Goal: Task Accomplishment & Management: Use online tool/utility

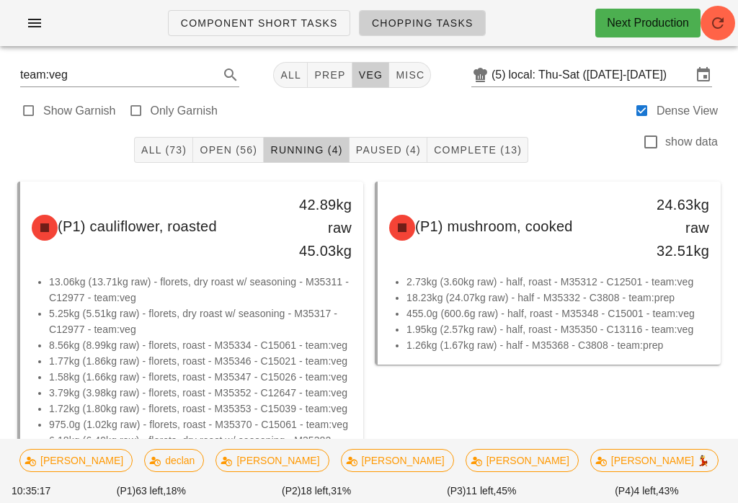
scroll to position [-1, 0]
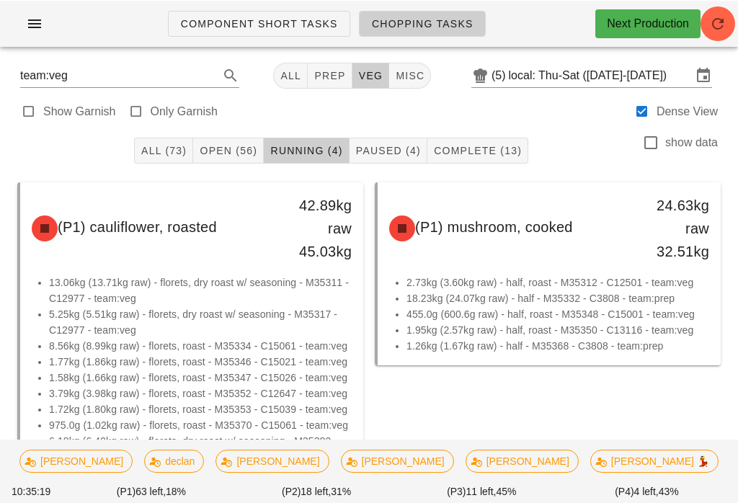
click at [231, 144] on span "Open (56)" at bounding box center [228, 150] width 58 height 12
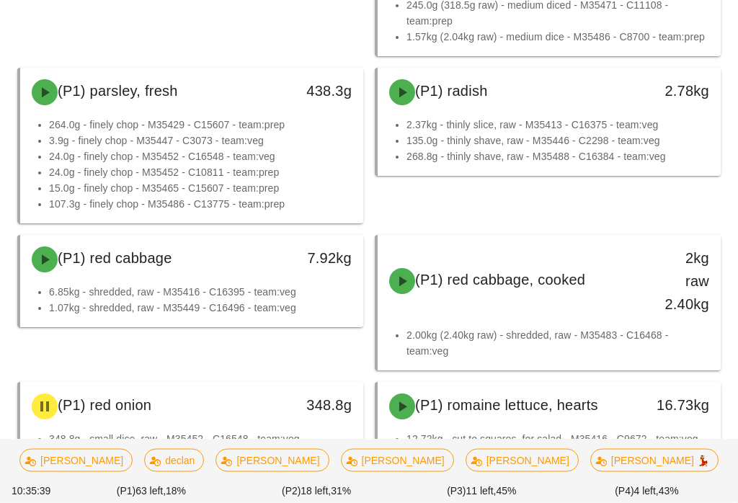
scroll to position [3076, 0]
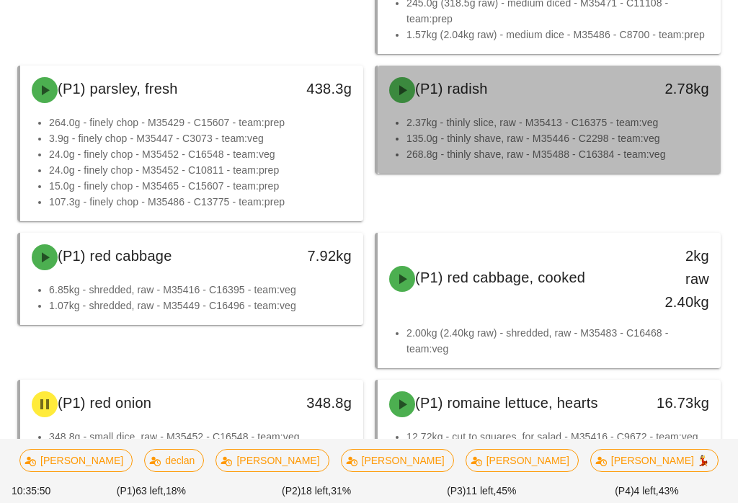
click at [556, 152] on li "268.8g - thinly shave, raw - M35488 - C16384 - team:veg" at bounding box center [558, 154] width 303 height 16
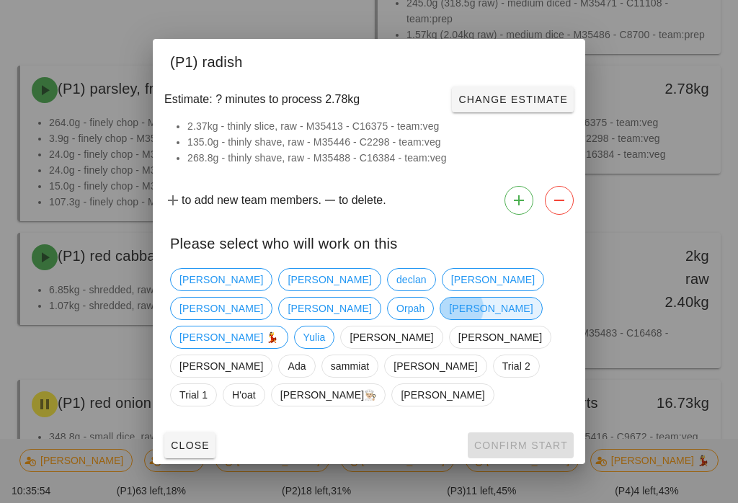
click at [449, 319] on span "[PERSON_NAME]" at bounding box center [491, 309] width 84 height 22
click at [529, 440] on button "Confirm Start" at bounding box center [521, 445] width 106 height 26
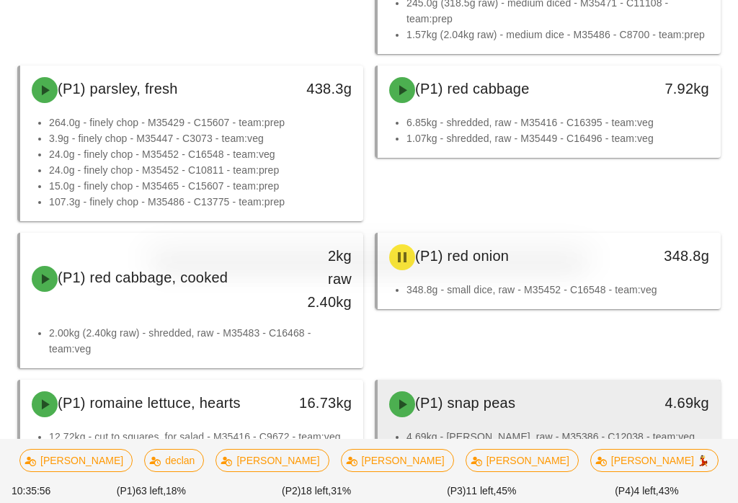
click at [516, 417] on div "(P1) snap peas" at bounding box center [507, 404] width 253 height 43
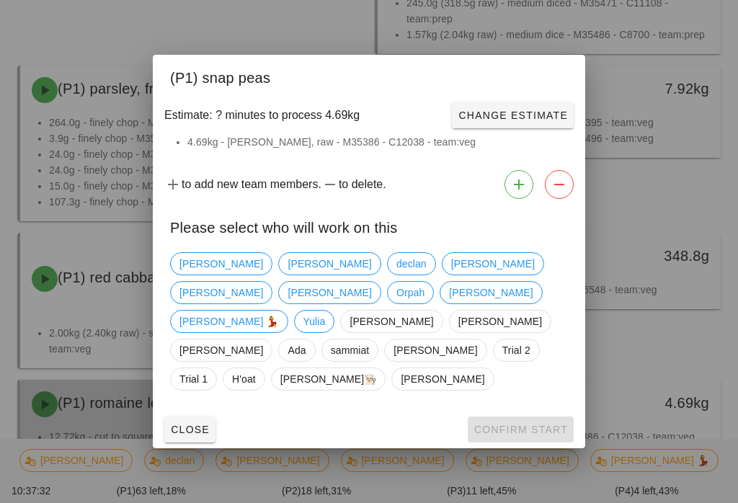
click at [56, 43] on div at bounding box center [369, 251] width 738 height 503
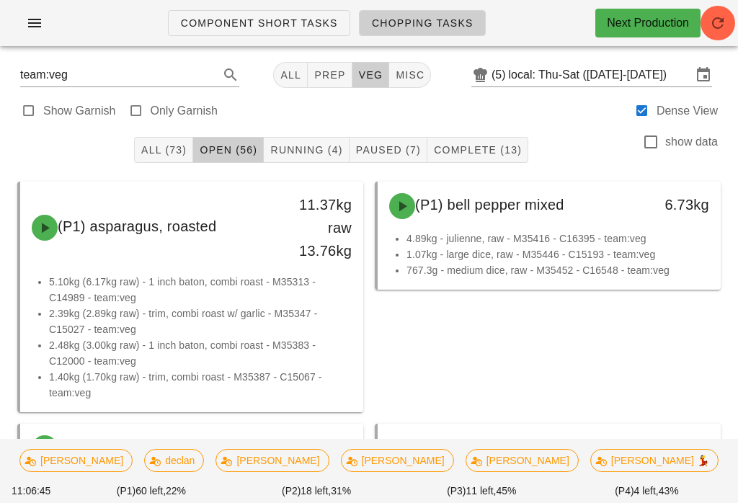
click at [290, 157] on button "Running (4)" at bounding box center [306, 150] width 85 height 26
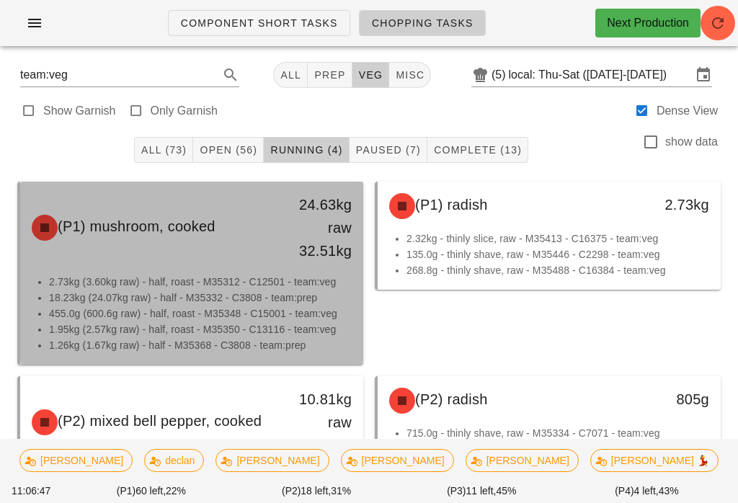
click at [185, 295] on li "18.23kg (24.07kg raw) - half - M35332 - C3808 - team:prep" at bounding box center [200, 298] width 303 height 16
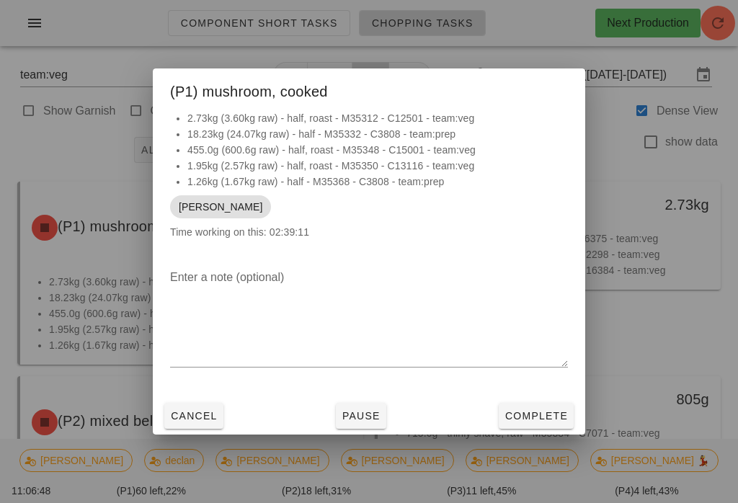
click at [355, 422] on span "Pause" at bounding box center [361, 416] width 39 height 12
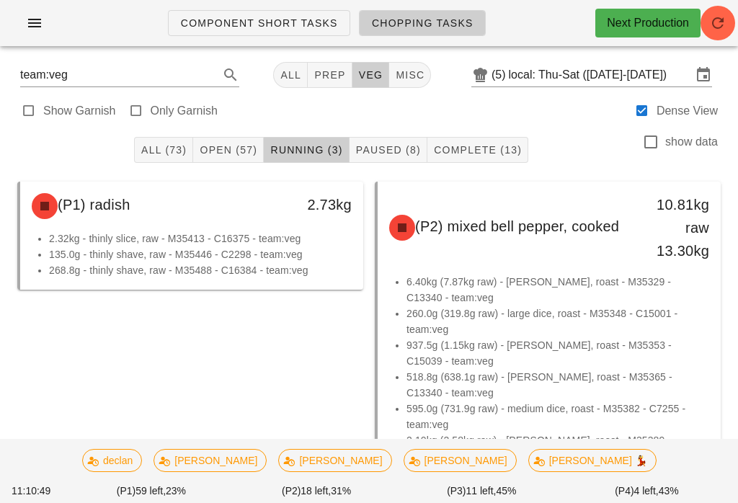
click at [236, 150] on span "Open (57)" at bounding box center [228, 150] width 58 height 12
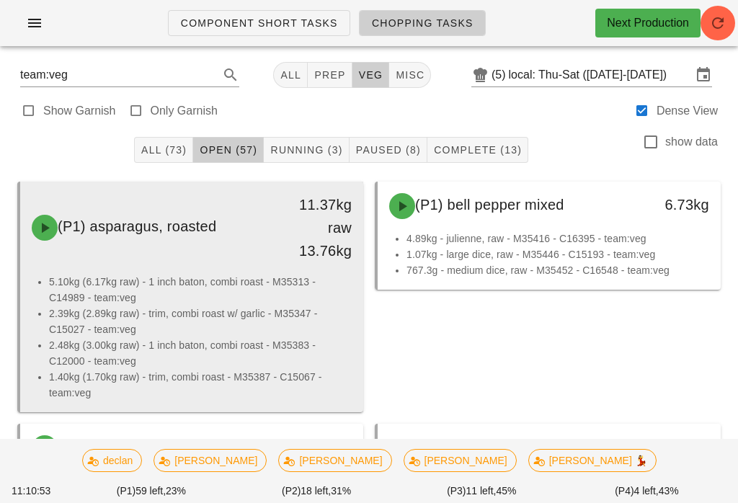
click at [201, 326] on li "2.39kg (2.89kg raw) - trim, combi roast w/ garlic - M35347 - C15027 - team:veg" at bounding box center [200, 322] width 303 height 32
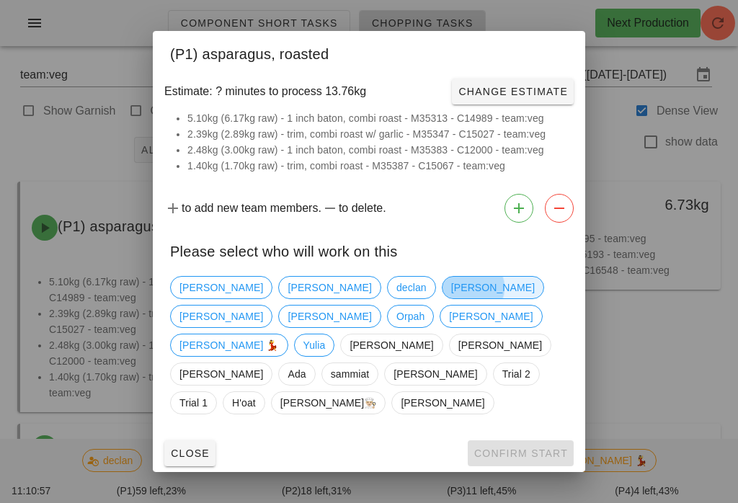
click at [451, 298] on span "[PERSON_NAME]" at bounding box center [493, 288] width 84 height 22
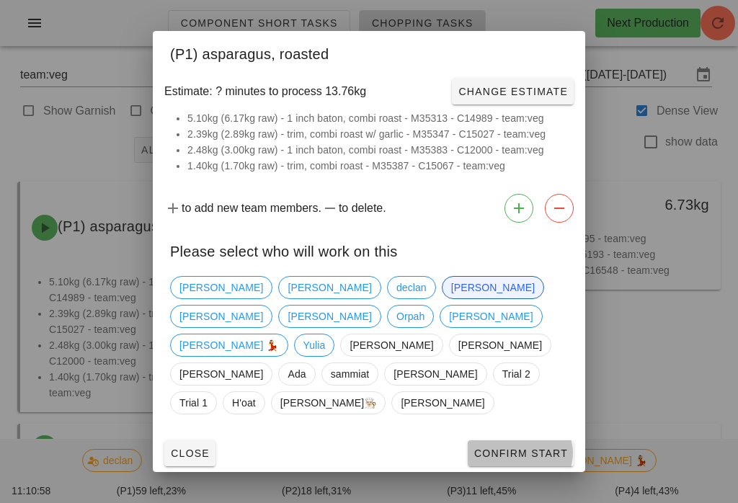
click at [512, 448] on span "Confirm Start" at bounding box center [521, 454] width 94 height 12
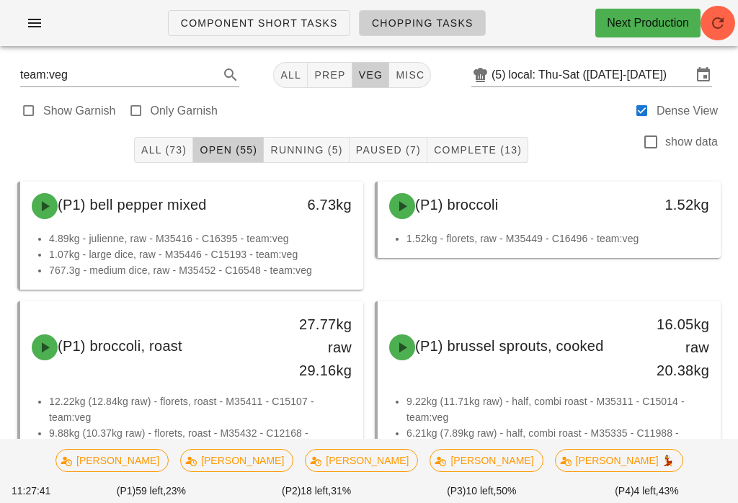
click at [319, 162] on button "Running (5)" at bounding box center [306, 150] width 85 height 26
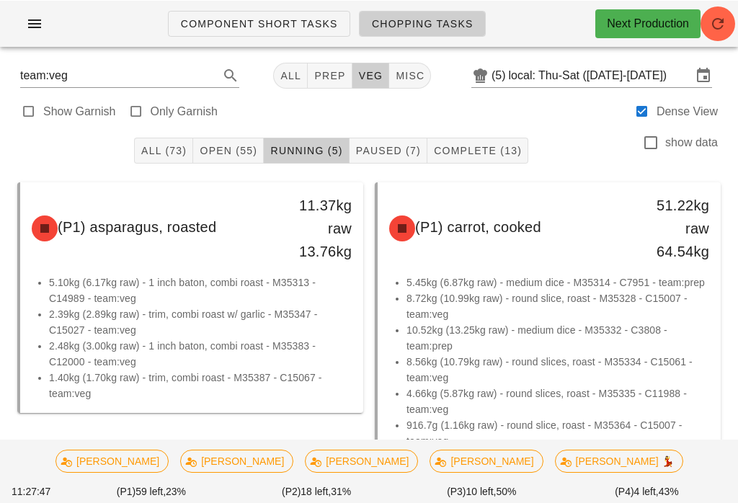
click at [362, 149] on span "Paused (7)" at bounding box center [388, 150] width 66 height 12
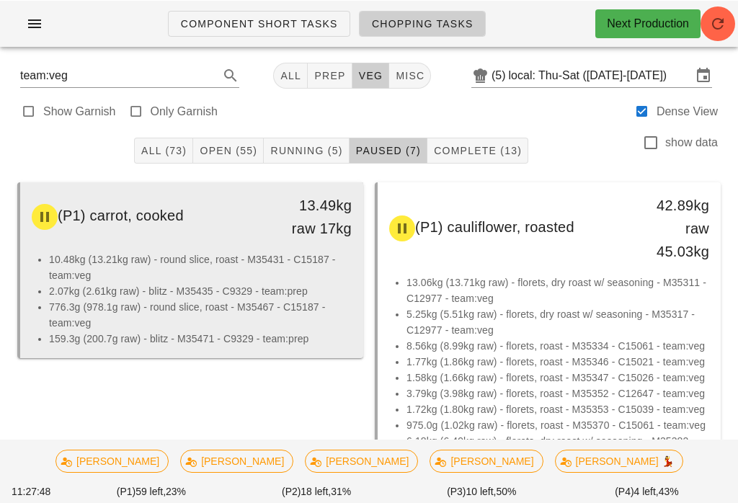
click at [285, 321] on li "776.3g (978.1g raw) - round slice, roast - M35467 - C15187 - team:veg" at bounding box center [200, 314] width 303 height 32
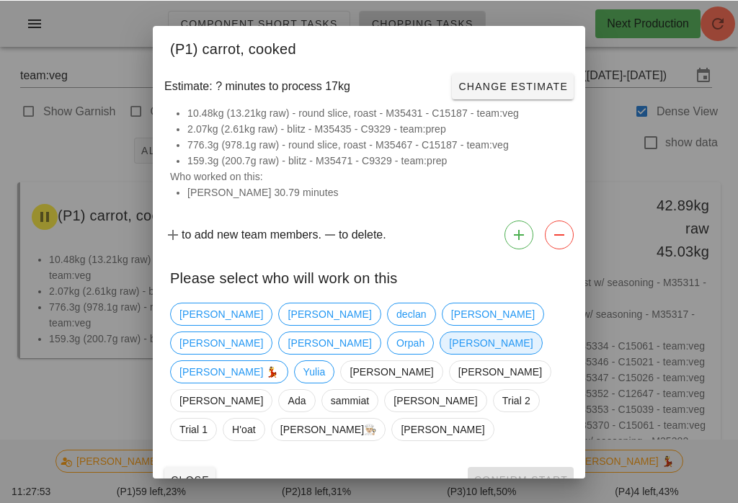
click at [449, 353] on span "[PERSON_NAME]" at bounding box center [491, 343] width 84 height 22
click at [508, 466] on button "Confirm Start" at bounding box center [521, 479] width 106 height 26
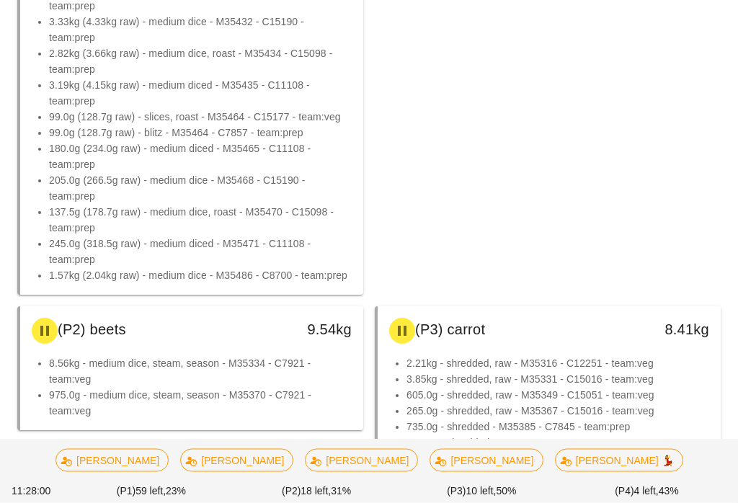
scroll to position [717, 0]
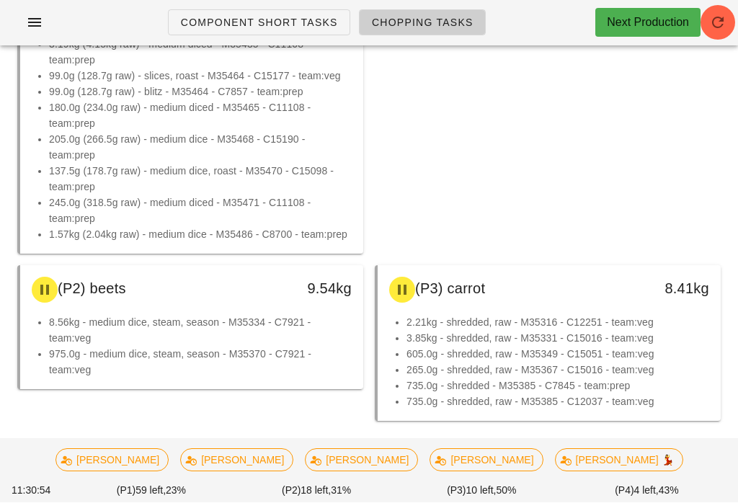
click at [409, 6] on ul "Component Short Tasks Chopping Tasks" at bounding box center [327, 23] width 352 height 52
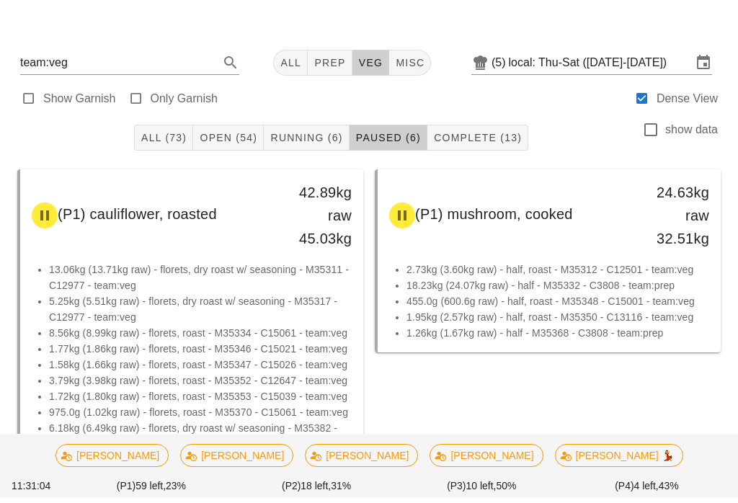
scroll to position [0, 0]
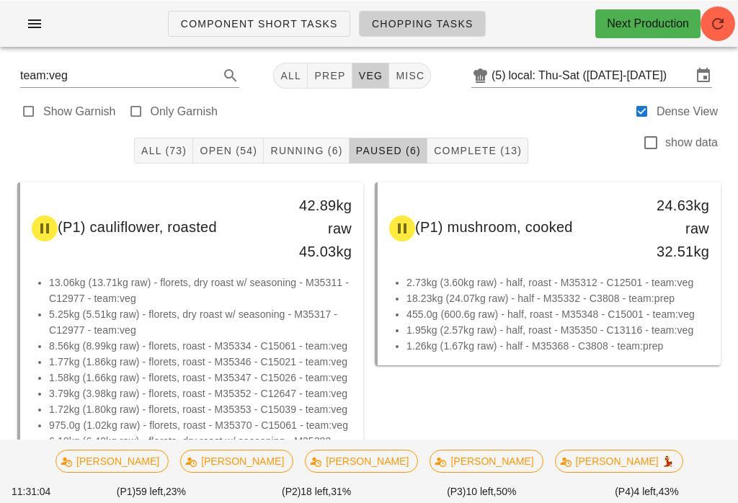
click at [313, 159] on button "Running (6)" at bounding box center [306, 150] width 85 height 26
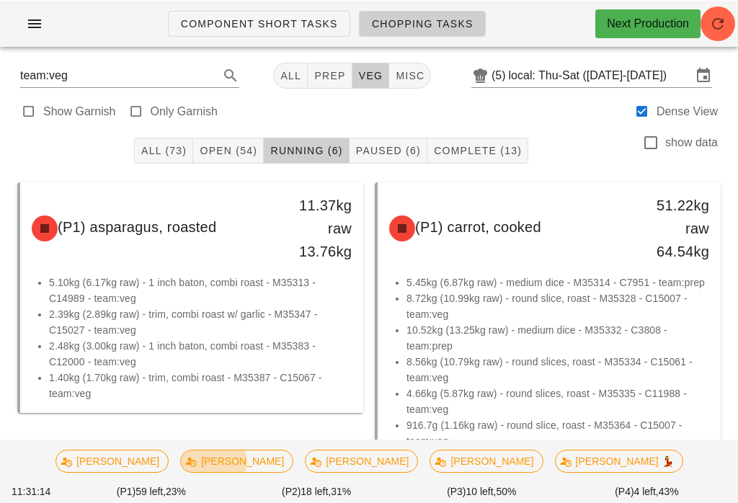
click at [226, 138] on button "Open (54)" at bounding box center [228, 150] width 71 height 26
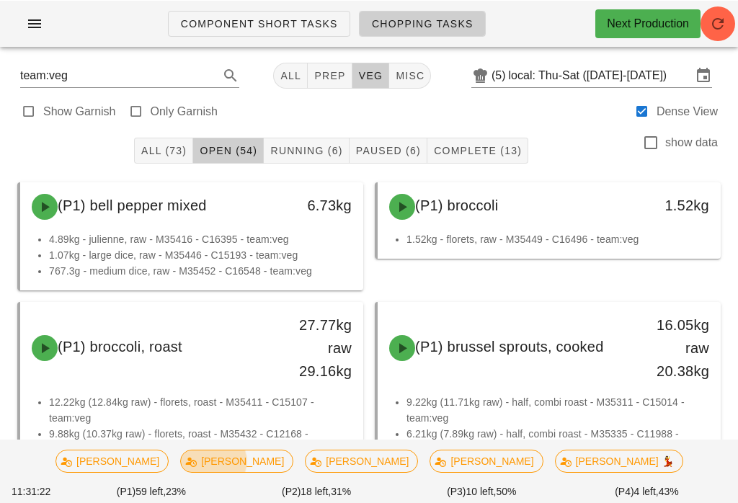
click at [177, 138] on button "All (73)" at bounding box center [163, 150] width 59 height 26
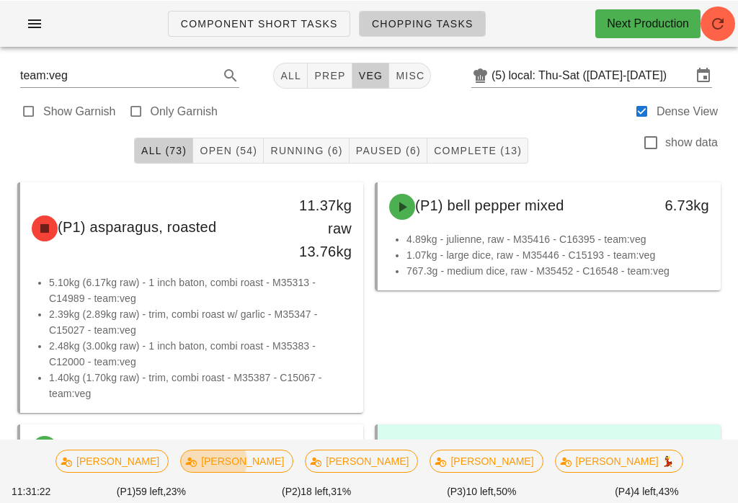
click at [170, 151] on span "All (73)" at bounding box center [164, 150] width 46 height 12
click at [409, 11] on link "Chopping Tasks" at bounding box center [422, 23] width 127 height 26
click at [388, 150] on span "Paused (6)" at bounding box center [388, 150] width 66 height 12
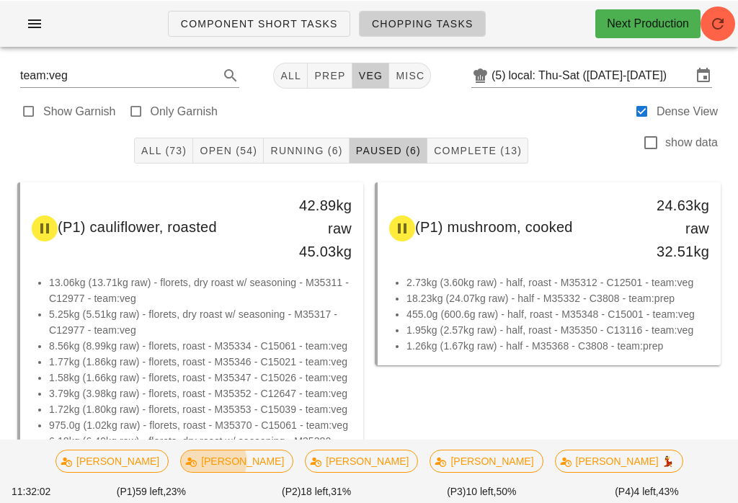
click at [492, 149] on span "Complete (13)" at bounding box center [477, 150] width 89 height 12
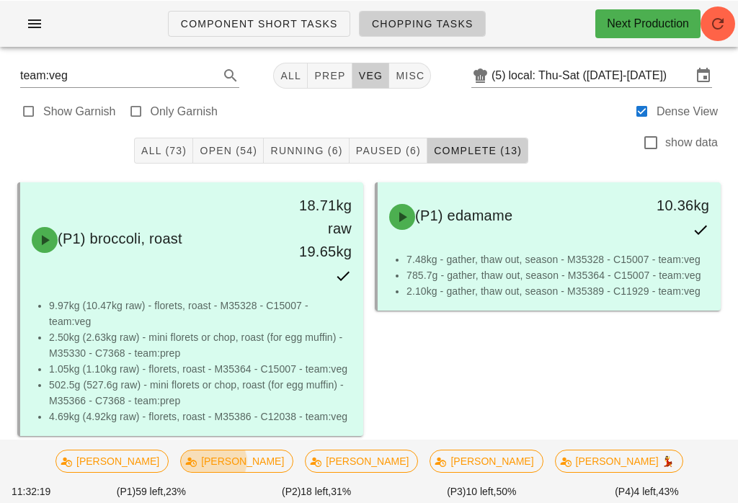
click at [310, 132] on div "All (73) Open (54) Running (6) Paused (6) Complete (13) show data" at bounding box center [369, 150] width 721 height 46
click at [303, 146] on span "Running (6)" at bounding box center [306, 150] width 73 height 12
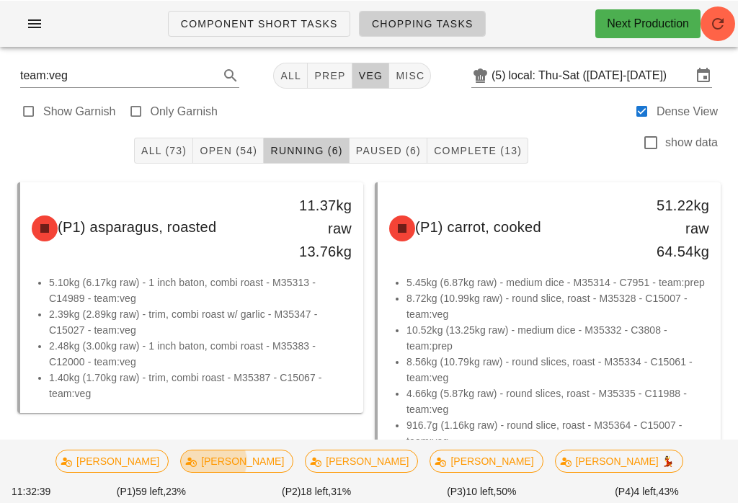
click at [396, 144] on span "Paused (6)" at bounding box center [388, 150] width 66 height 12
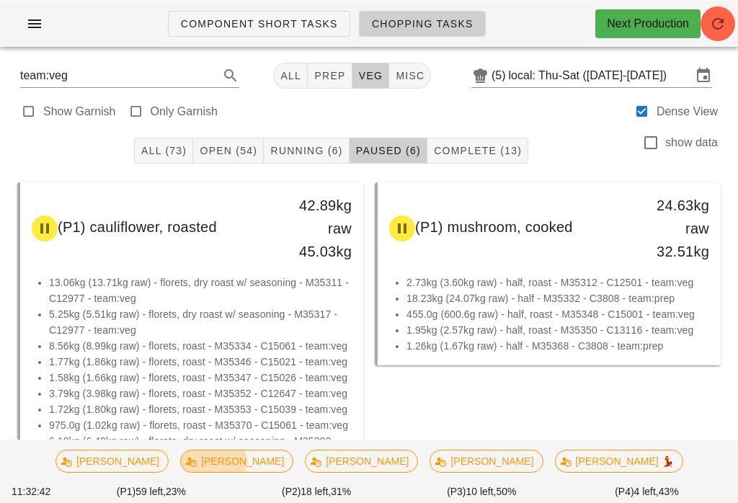
click at [321, 79] on span "prep" at bounding box center [330, 75] width 32 height 12
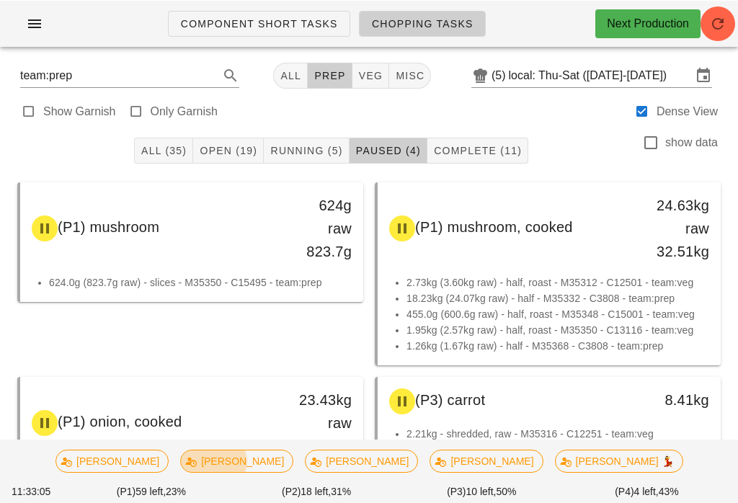
click at [311, 150] on span "Running (5)" at bounding box center [306, 150] width 73 height 12
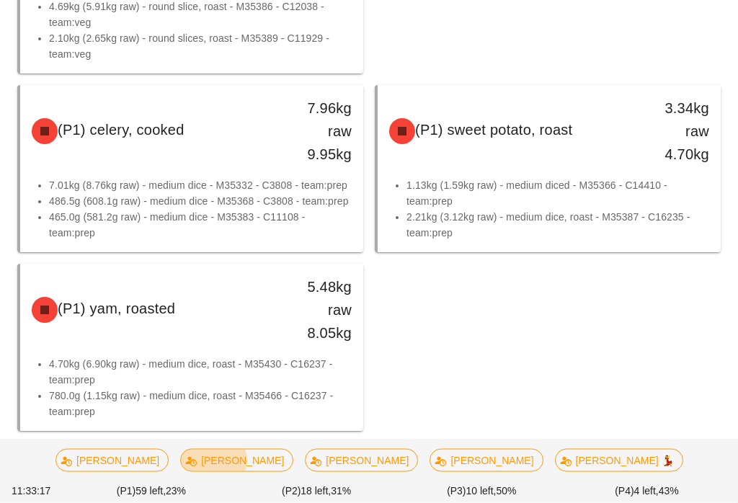
scroll to position [602, 0]
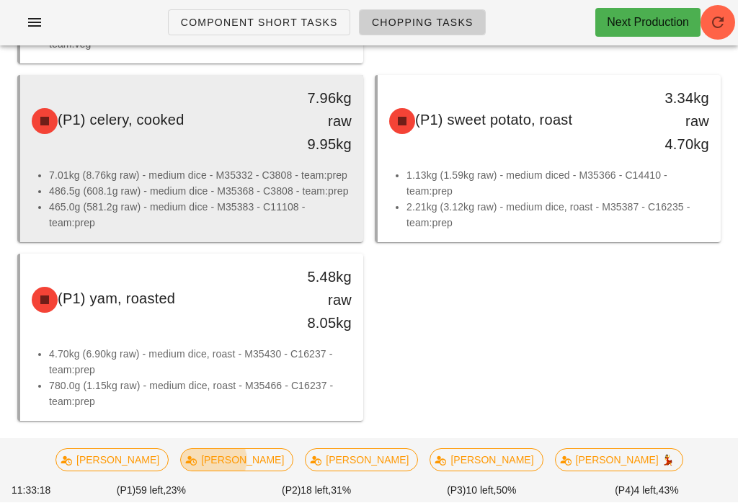
click at [191, 162] on div "(P1) celery, cooked 7.96kg raw 9.95kg" at bounding box center [191, 122] width 337 height 86
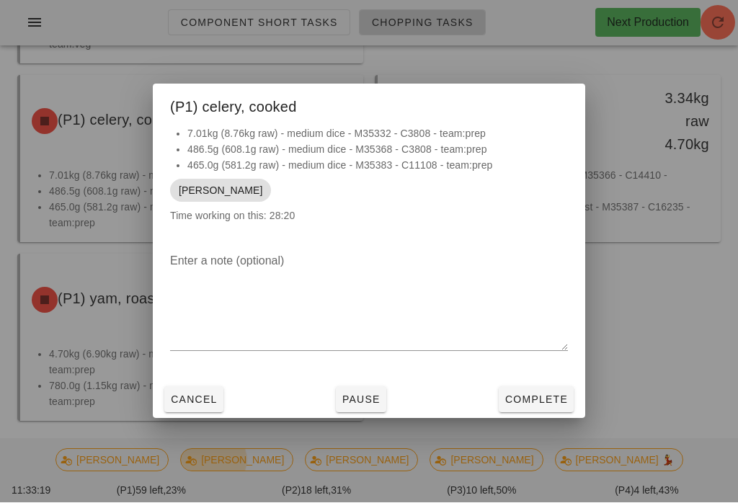
click at [380, 413] on button "Pause" at bounding box center [361, 400] width 50 height 26
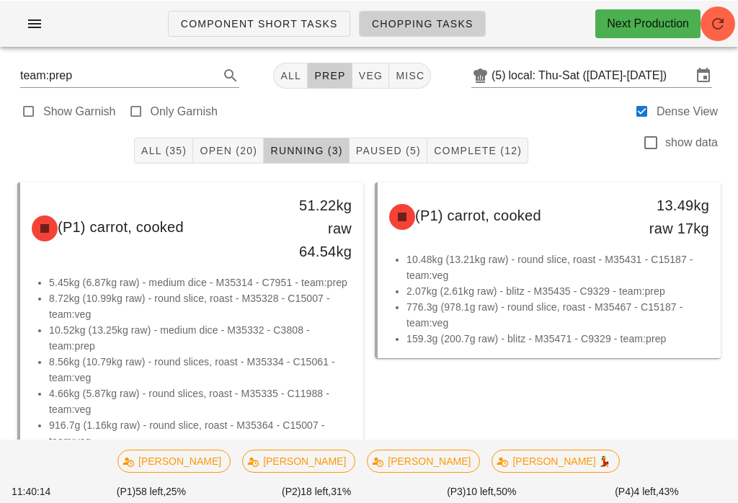
click at [325, 139] on button "Running (3)" at bounding box center [306, 150] width 85 height 26
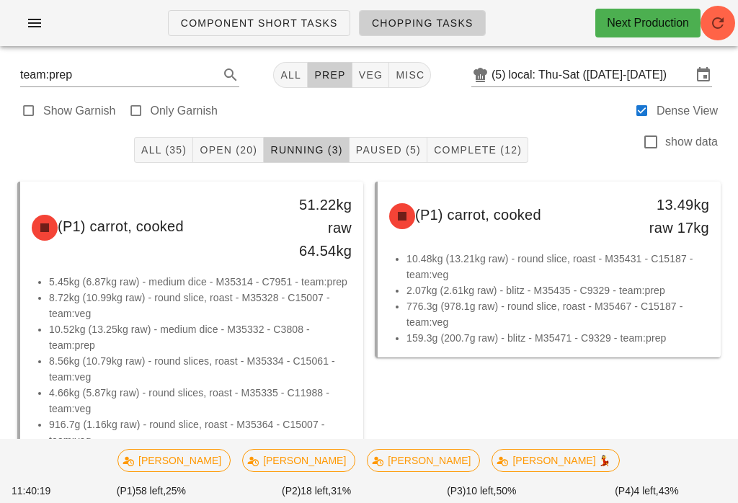
click at [360, 72] on span "veg" at bounding box center [370, 75] width 25 height 12
type input "team:veg"
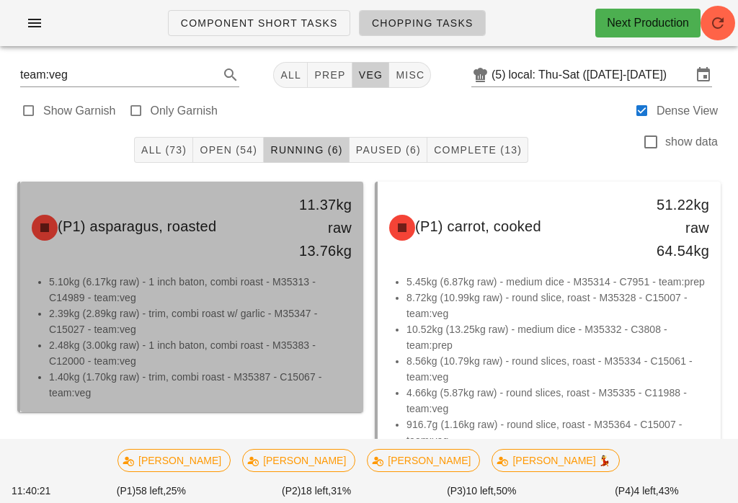
click at [208, 288] on li "5.10kg (6.17kg raw) - 1 inch baton, combi roast - M35313 - C14989 - team:veg" at bounding box center [200, 290] width 303 height 32
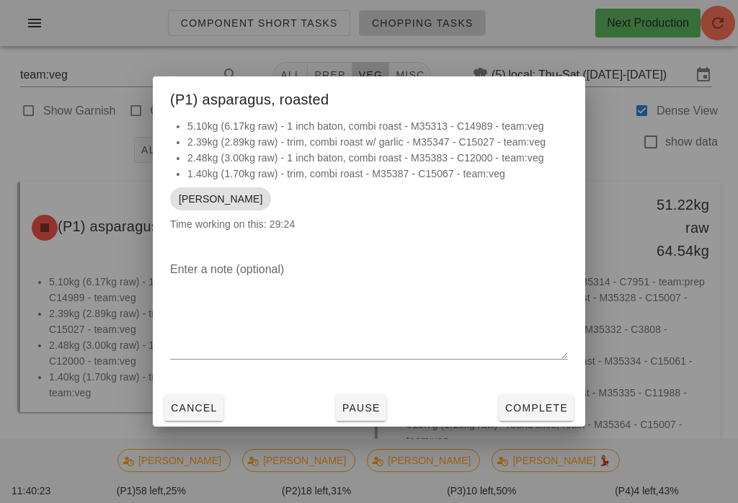
click at [550, 400] on button "Complete" at bounding box center [536, 408] width 75 height 26
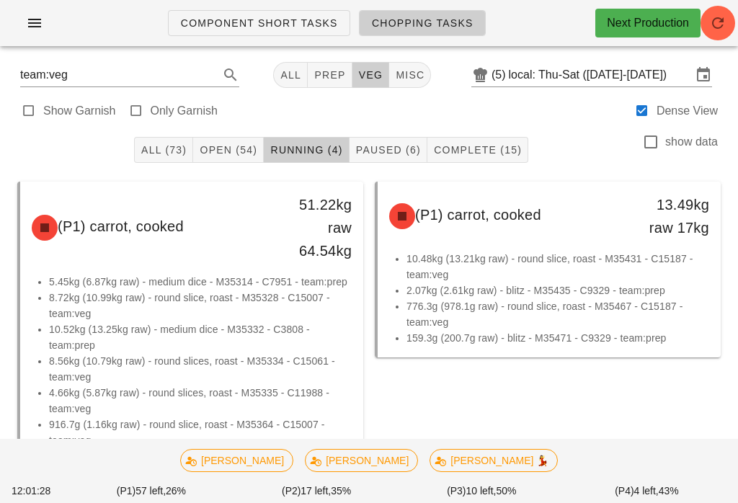
click at [218, 139] on button "Open (54)" at bounding box center [228, 150] width 71 height 26
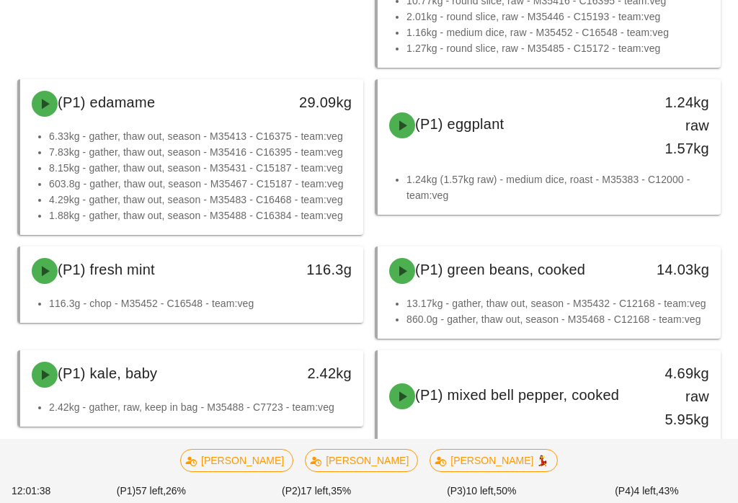
scroll to position [1571, 0]
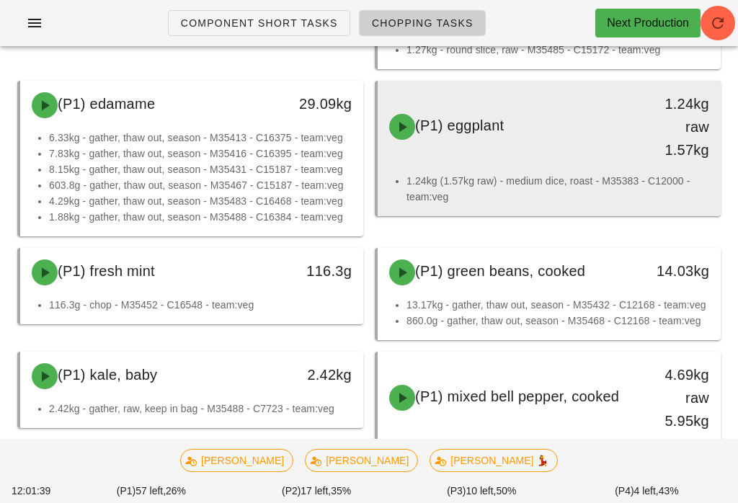
click at [589, 159] on div "(P1) eggplant 1.24kg raw 1.57kg" at bounding box center [549, 127] width 337 height 86
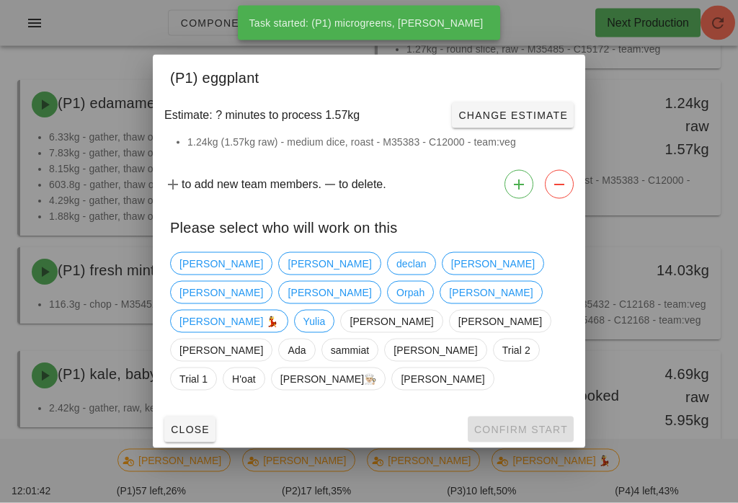
scroll to position [1572, 0]
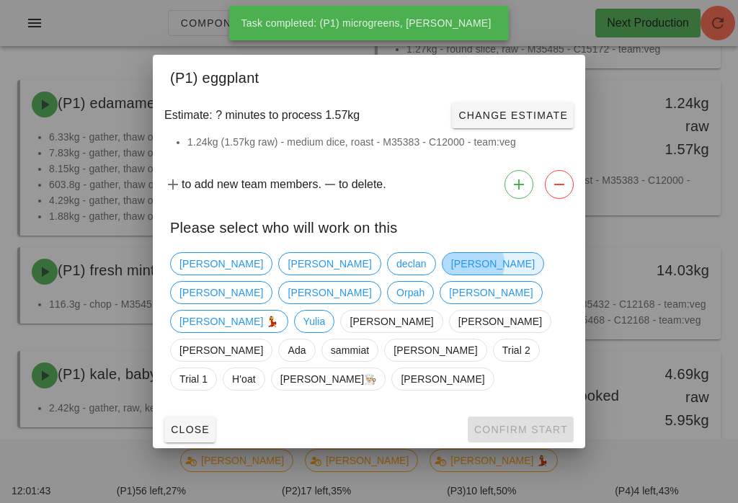
click at [451, 275] on span "[PERSON_NAME]" at bounding box center [493, 264] width 84 height 22
click at [523, 424] on span "Confirm Start" at bounding box center [521, 430] width 94 height 12
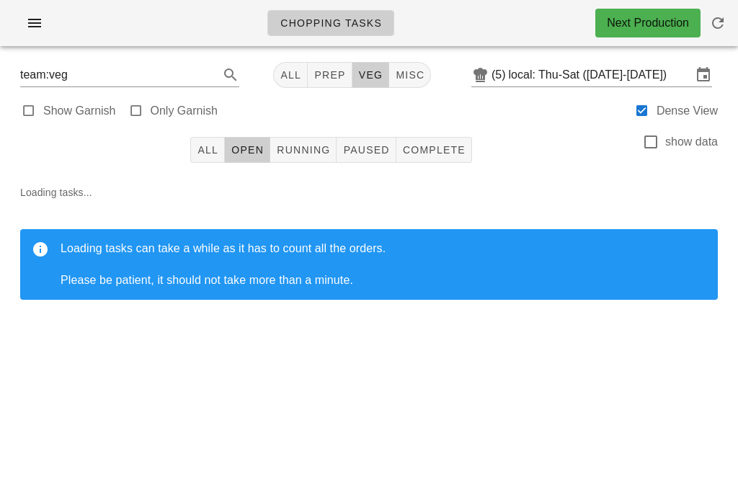
scroll to position [1, 0]
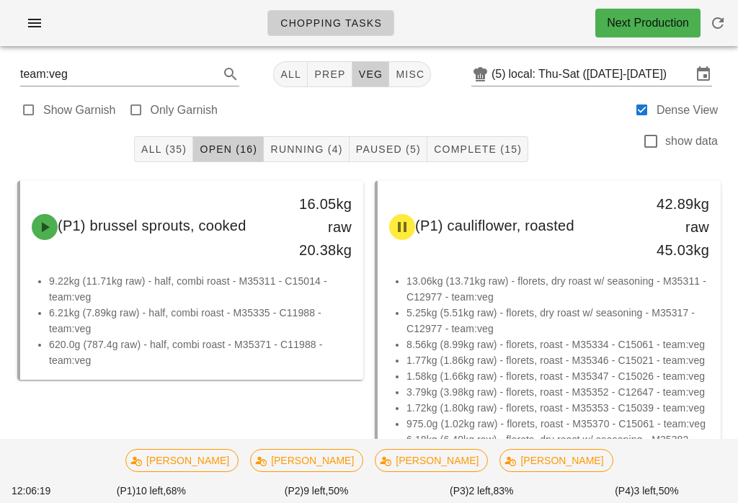
click at [321, 149] on span "Running (4)" at bounding box center [306, 149] width 73 height 12
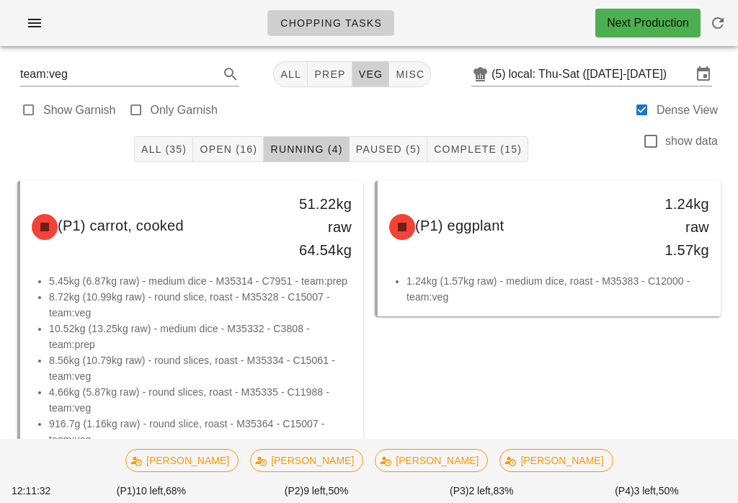
click at [393, 147] on span "Paused (5)" at bounding box center [388, 149] width 66 height 12
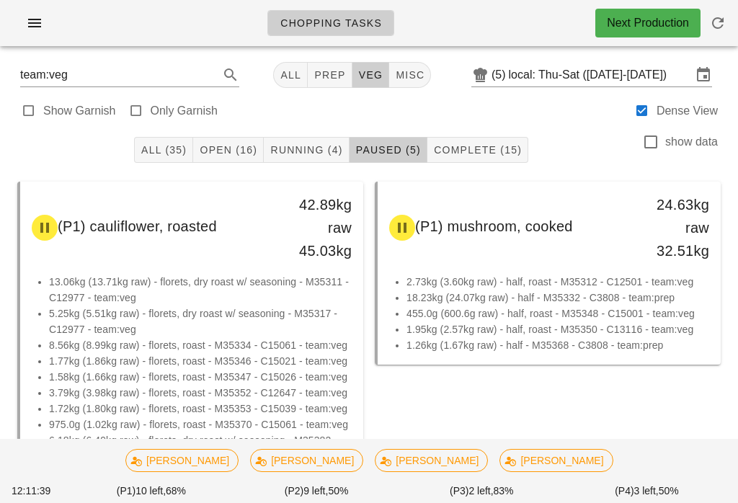
click at [328, 82] on button "prep" at bounding box center [330, 75] width 44 height 26
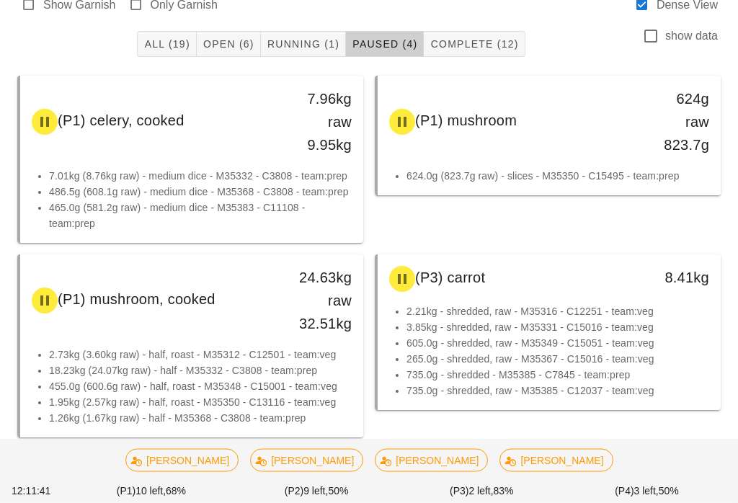
scroll to position [122, 0]
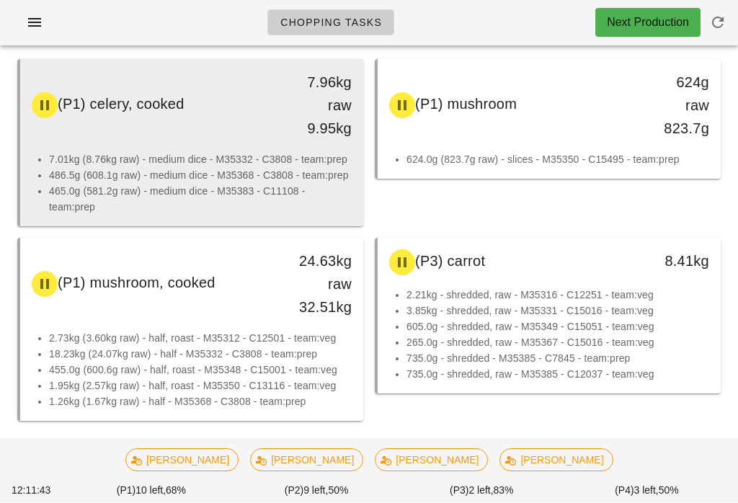
click at [203, 157] on li "7.01kg (8.76kg raw) - medium dice - M35332 - C3808 - team:prep" at bounding box center [200, 160] width 303 height 16
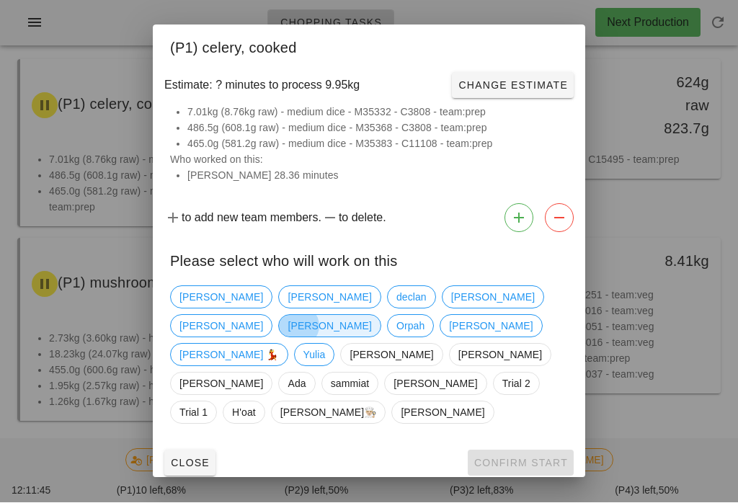
click at [371, 329] on span "[PERSON_NAME]" at bounding box center [330, 327] width 84 height 22
click at [535, 458] on span "Confirm Start" at bounding box center [521, 464] width 94 height 12
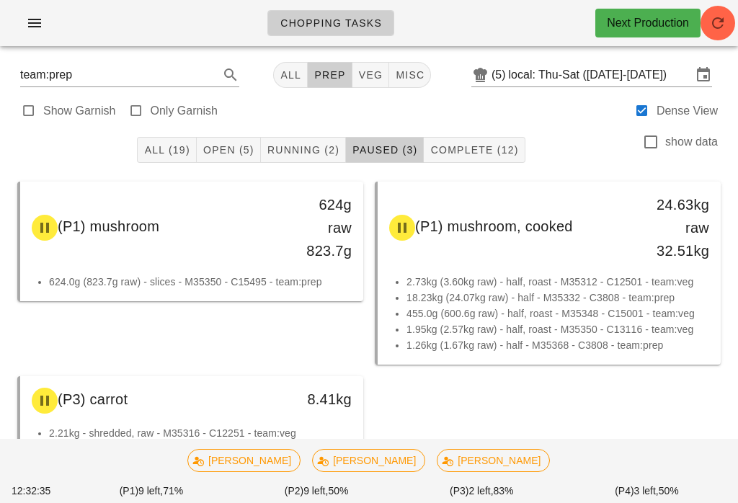
click at [301, 153] on span "Running (2)" at bounding box center [303, 150] width 73 height 12
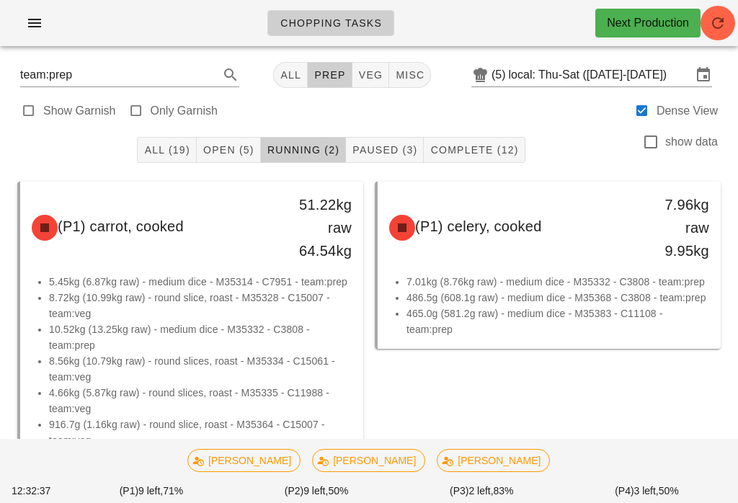
click at [370, 62] on button "veg" at bounding box center [370, 75] width 37 height 26
type input "team:veg"
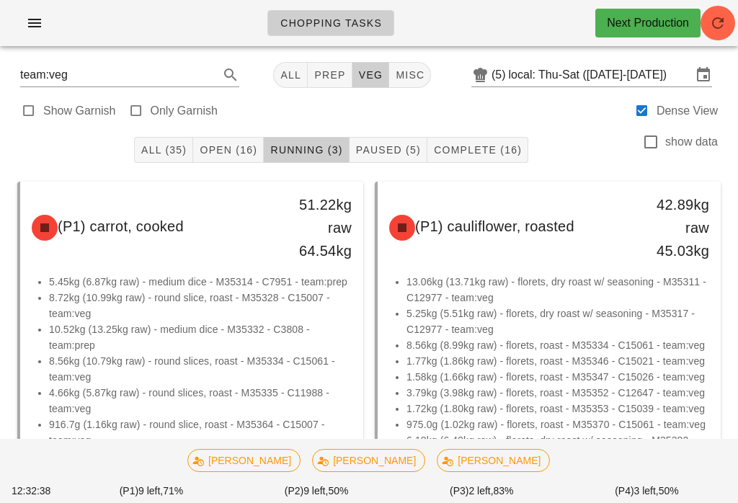
click at [226, 141] on button "Open (16)" at bounding box center [228, 150] width 71 height 26
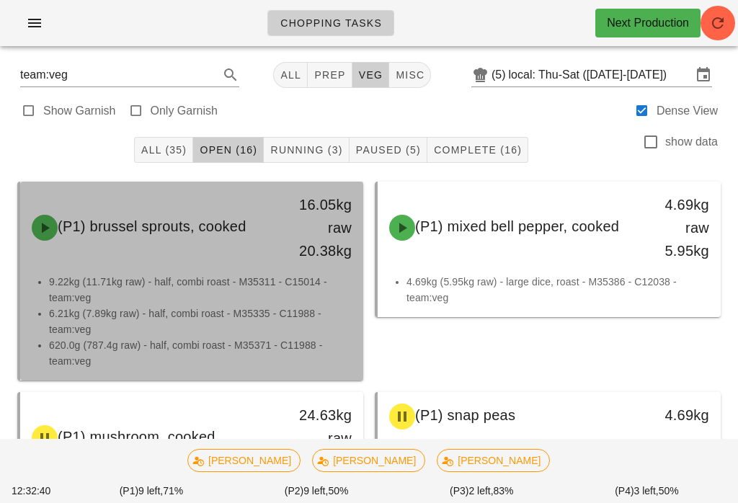
click at [238, 239] on div "(P1) brussel sprouts, cooked" at bounding box center [149, 227] width 253 height 43
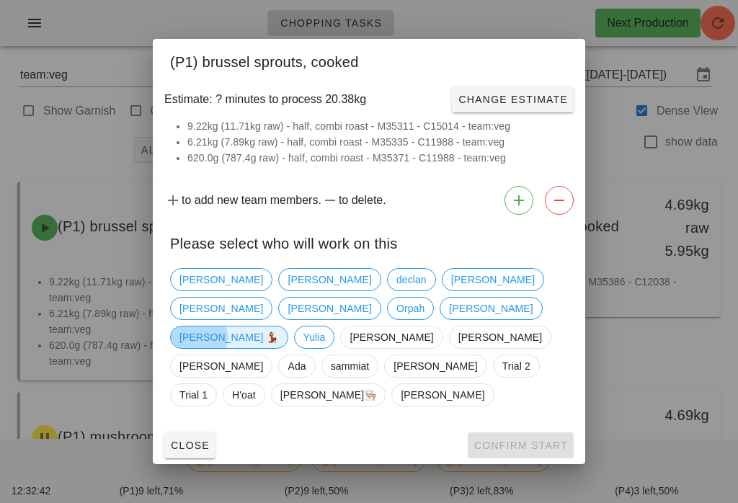
click at [249, 332] on span "[PERSON_NAME] 💃" at bounding box center [228, 338] width 99 height 22
click at [541, 440] on span "Confirm Start" at bounding box center [521, 446] width 94 height 12
